Goal: Task Accomplishment & Management: Use online tool/utility

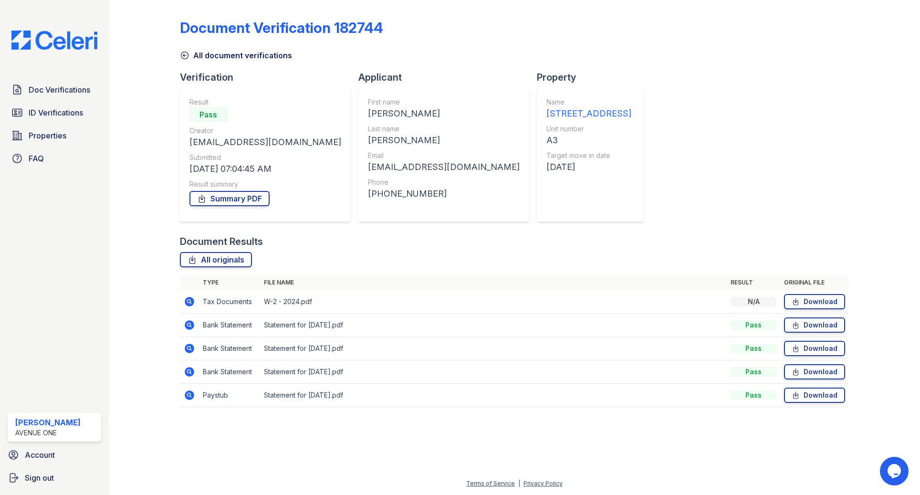
click at [186, 323] on icon at bounding box center [190, 325] width 10 height 10
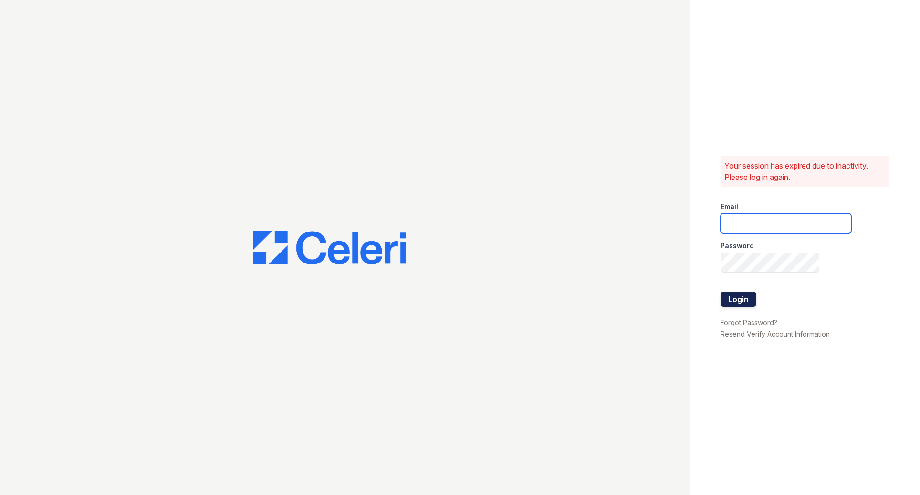
type input "serena@av1m.com"
click at [738, 301] on button "Login" at bounding box center [739, 299] width 36 height 15
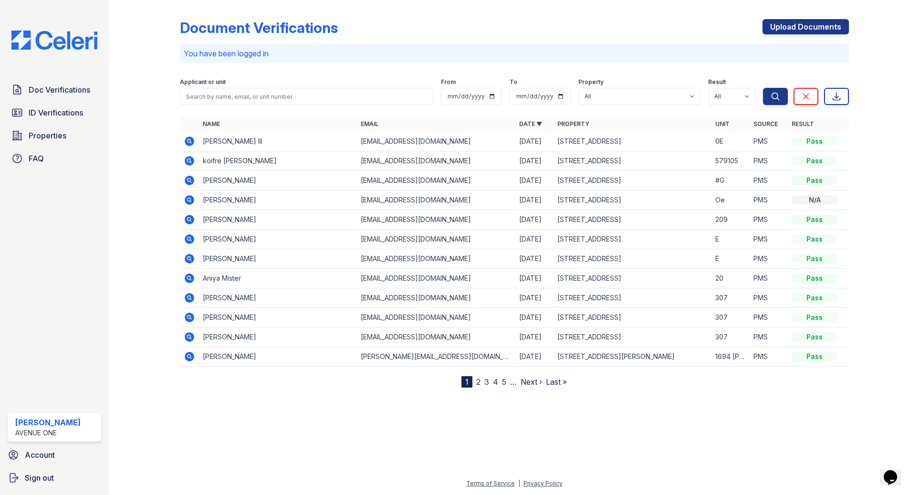
click at [190, 160] on icon at bounding box center [189, 160] width 2 height 2
click at [632, 93] on select "All 1002 North 24th Avenue 1005 Bellwood Avenue 1013 Bellwood Avenue 1024-36 Ea…" at bounding box center [640, 96] width 122 height 17
select select "4823"
click at [579, 88] on select "All 1002 North 24th Avenue 1005 Bellwood Avenue 1013 Bellwood Avenue 1024-36 Ea…" at bounding box center [640, 96] width 122 height 17
click at [773, 94] on icon "submit" at bounding box center [776, 97] width 10 height 10
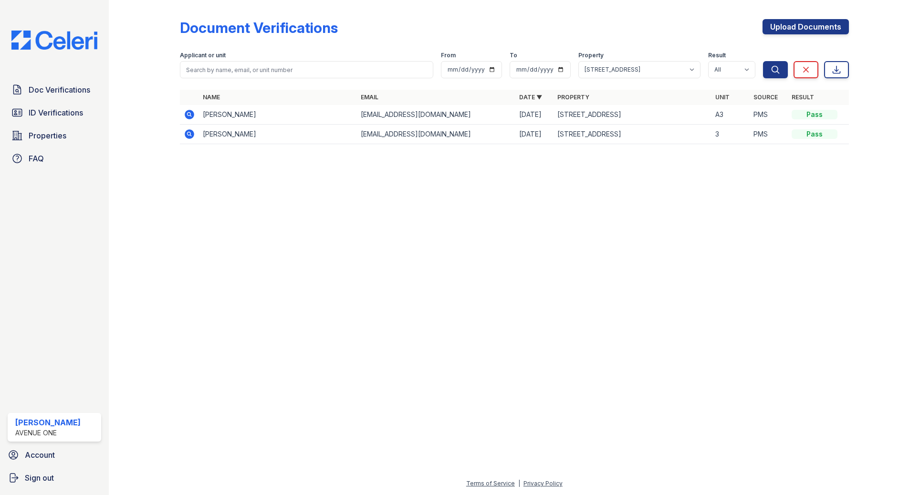
click at [188, 113] on icon at bounding box center [189, 114] width 2 height 2
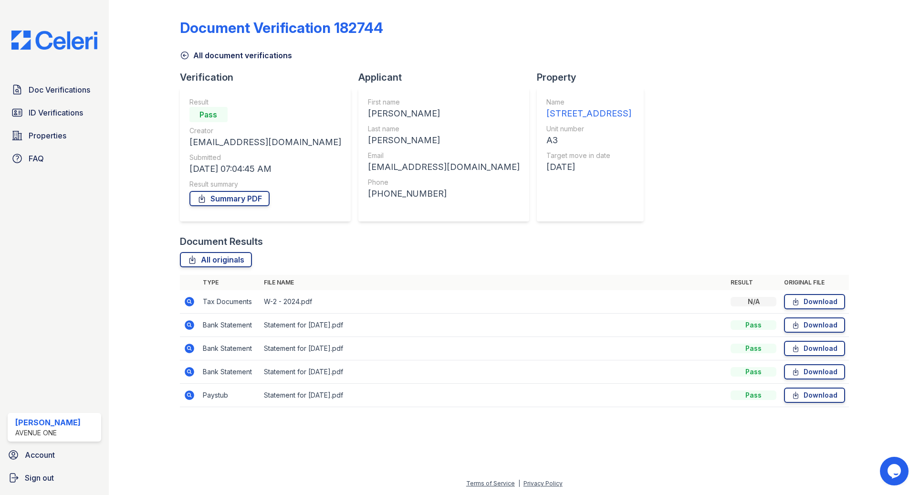
click at [191, 325] on icon at bounding box center [190, 325] width 10 height 10
click at [189, 395] on icon at bounding box center [189, 394] width 2 height 2
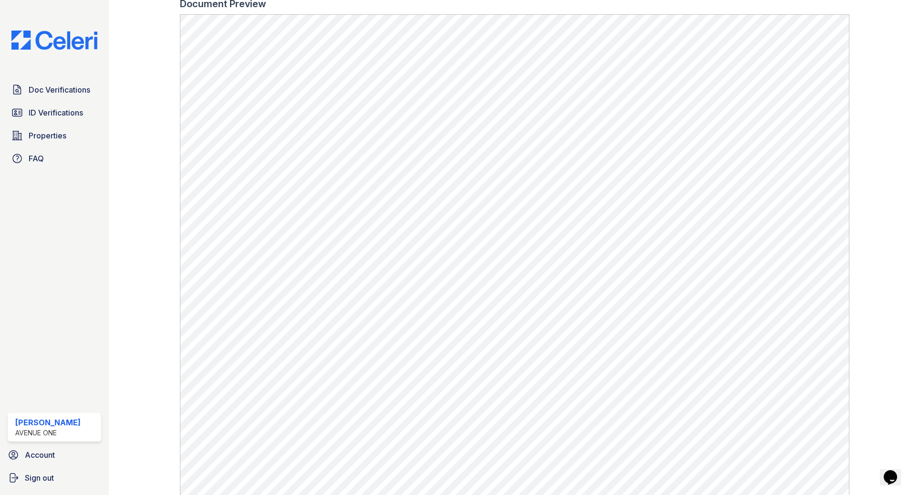
scroll to position [458, 0]
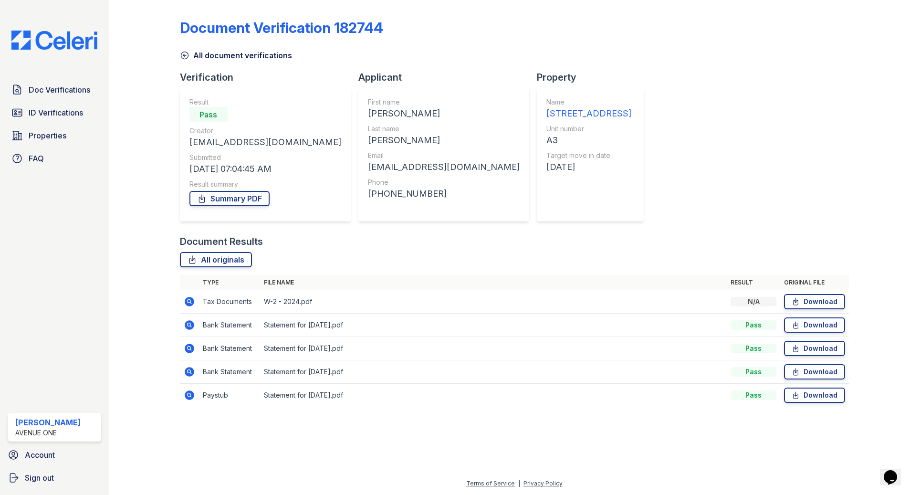
click at [191, 371] on icon at bounding box center [190, 372] width 10 height 10
click at [64, 89] on span "Doc Verifications" at bounding box center [60, 89] width 62 height 11
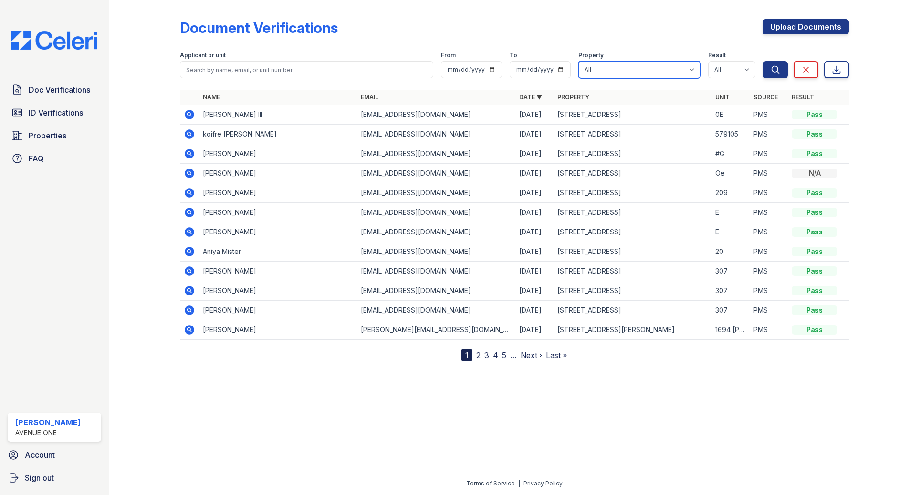
click at [637, 68] on select "All 1002 North 24th Avenue 1005 Bellwood Avenue 1013 Bellwood Avenue 1024-36 Ea…" at bounding box center [640, 69] width 122 height 17
select select "4823"
click at [579, 61] on select "All 1002 North 24th Avenue 1005 Bellwood Avenue 1013 Bellwood Avenue 1024-36 Ea…" at bounding box center [640, 69] width 122 height 17
click at [776, 70] on icon "submit" at bounding box center [776, 70] width 10 height 10
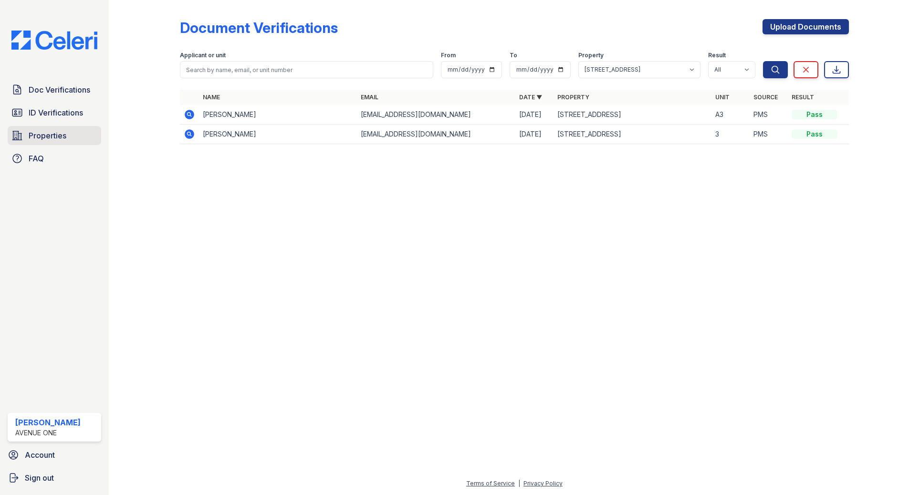
click at [26, 141] on link "Properties" at bounding box center [55, 135] width 94 height 19
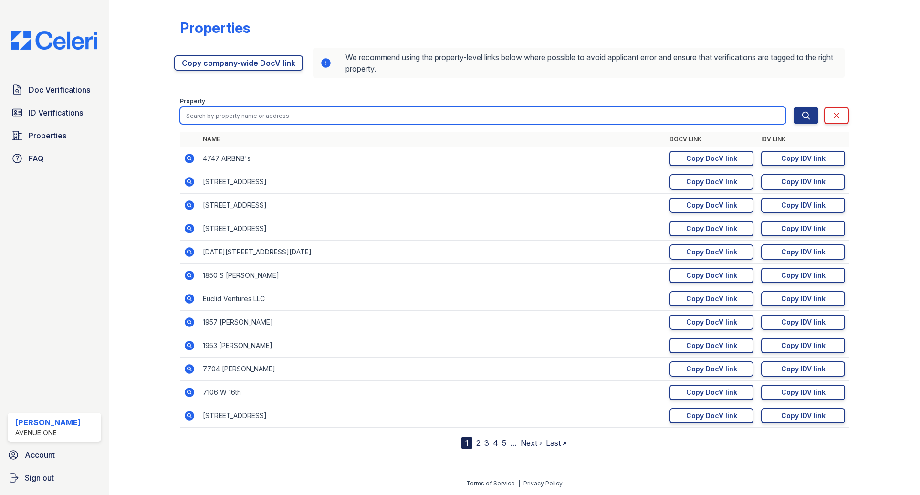
click at [680, 113] on input "search" at bounding box center [483, 115] width 607 height 17
click at [794, 107] on button "Search" at bounding box center [806, 115] width 25 height 17
type input "1500]"
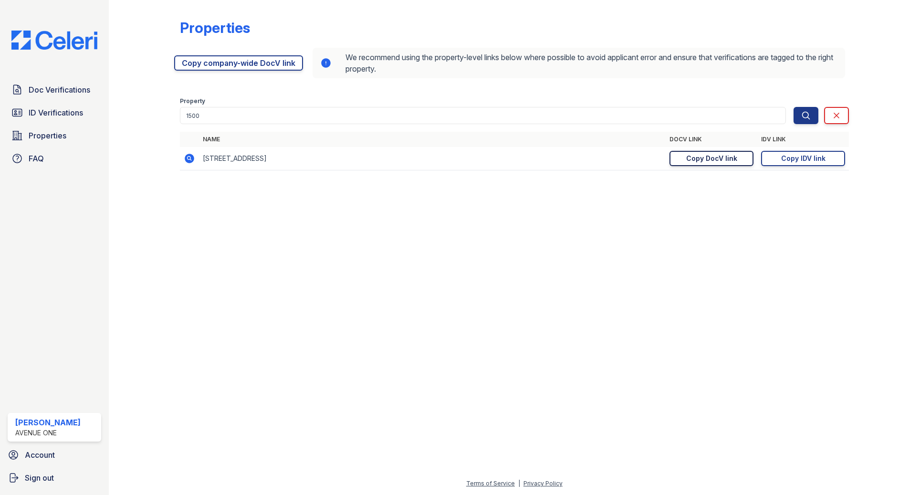
click at [724, 158] on div "Copy DocV link" at bounding box center [711, 159] width 51 height 10
click at [712, 159] on div "Copy DocV link" at bounding box center [711, 159] width 51 height 10
click at [69, 94] on span "Doc Verifications" at bounding box center [60, 89] width 62 height 11
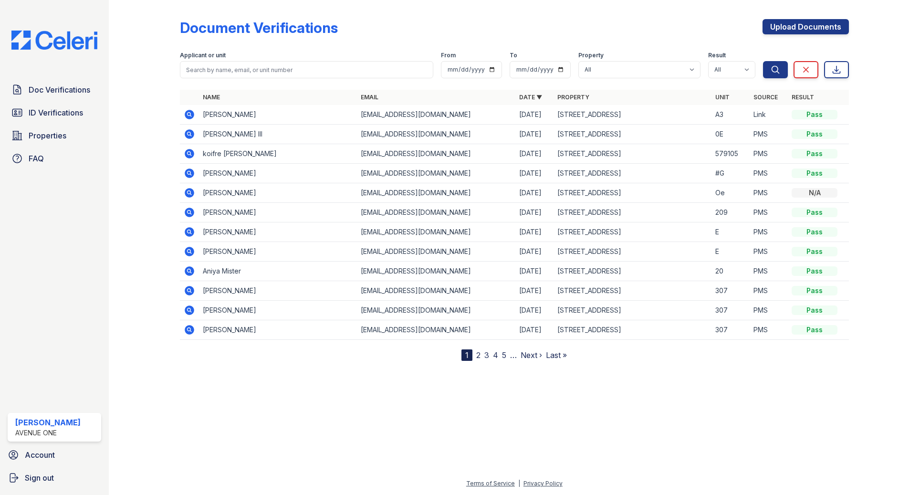
click at [191, 114] on icon at bounding box center [190, 115] width 10 height 10
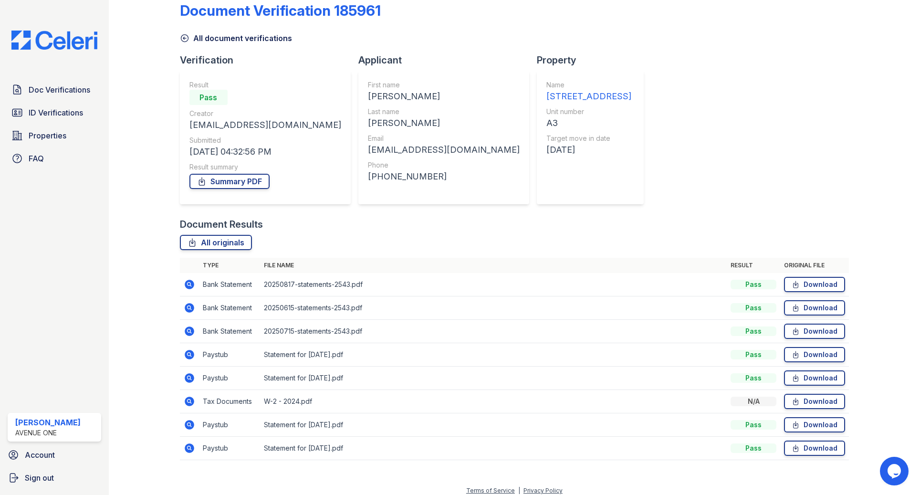
scroll to position [24, 0]
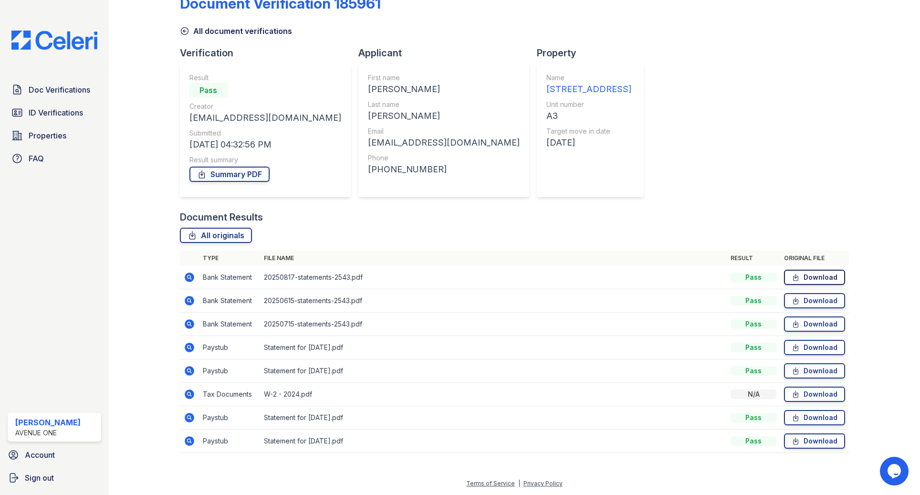
click at [804, 279] on link "Download" at bounding box center [814, 277] width 61 height 15
click at [189, 300] on icon at bounding box center [189, 300] width 2 height 2
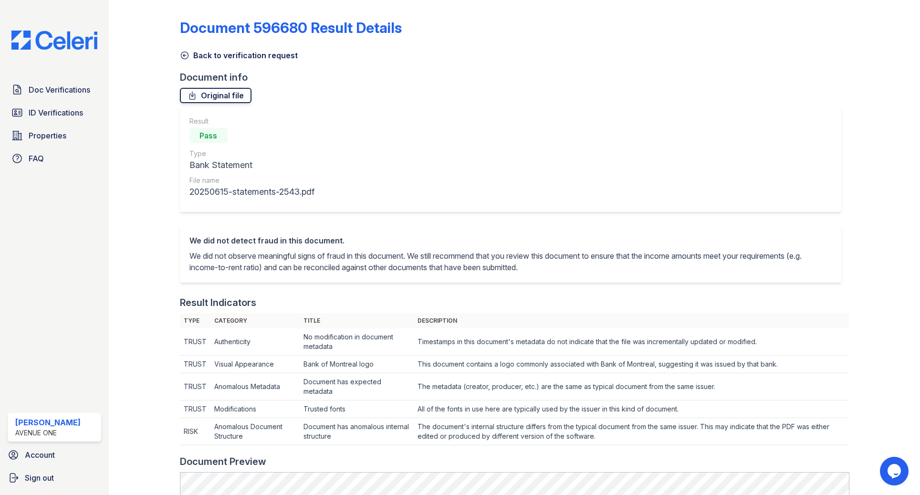
click at [200, 96] on link "Original file" at bounding box center [216, 95] width 72 height 15
